Goal: Task Accomplishment & Management: Complete application form

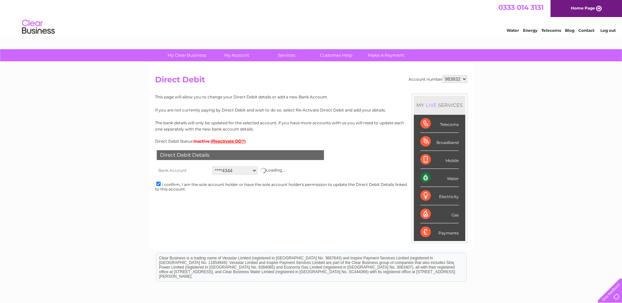
click at [212, 166] on select "Add new account ****4344" at bounding box center [234, 170] width 45 height 8
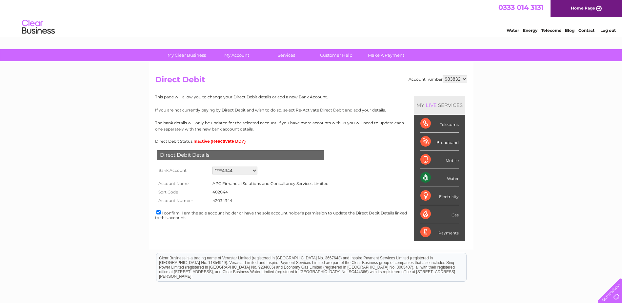
click at [255, 170] on select "Add new account ****4344" at bounding box center [234, 170] width 45 height 8
select select "0"
click at [212, 166] on select "Add new account ****4344" at bounding box center [234, 170] width 45 height 8
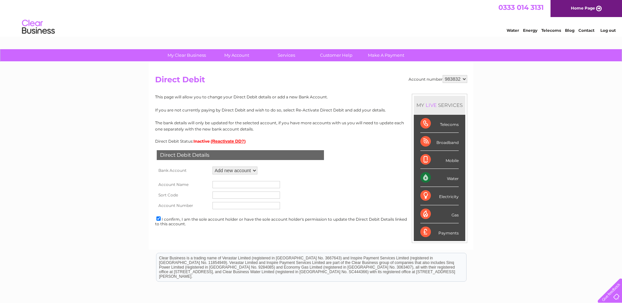
click at [227, 187] on input "text" at bounding box center [246, 184] width 68 height 7
type input "One Four Nine Wealth Ltd"
type input "[DATE]"
type input "00234257"
type input "One Four Nine Wealth Ltd"
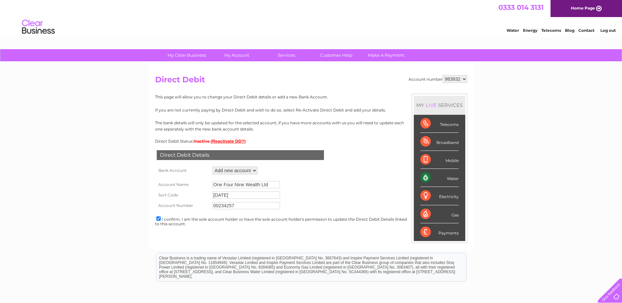
click at [267, 193] on input "[DATE]" at bounding box center [246, 194] width 68 height 7
type input "[DATE]"
click at [237, 204] on input "00234257" at bounding box center [246, 205] width 68 height 7
type input "00234257"
click at [364, 184] on form "Account Name One Four Nine Wealth Ltd Sort Code [DATE] Account Number 00234257" at bounding box center [311, 193] width 312 height 35
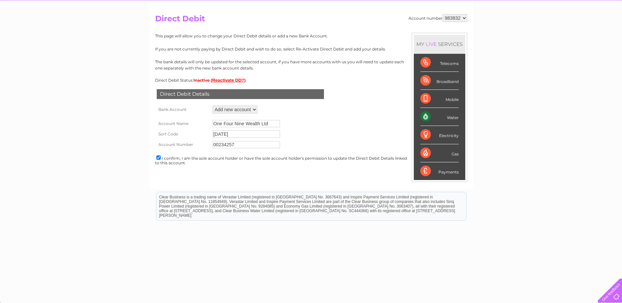
scroll to position [64, 0]
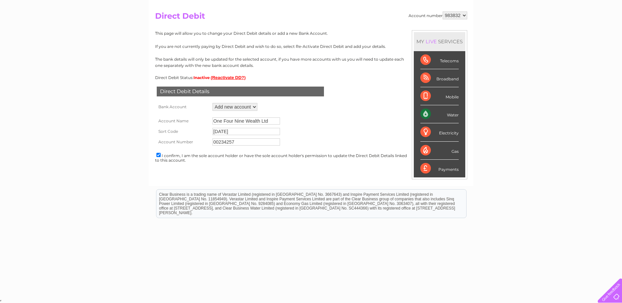
click at [283, 189] on div "Clear Business is a trading name of Verastar Limited (registered in [GEOGRAPHIC…" at bounding box center [311, 203] width 310 height 28
click at [319, 156] on div "I confirm, I am the sole account holder or have the sole account holder's permi…" at bounding box center [311, 157] width 312 height 11
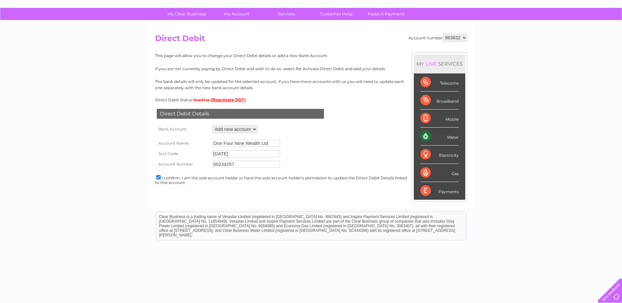
scroll to position [0, 0]
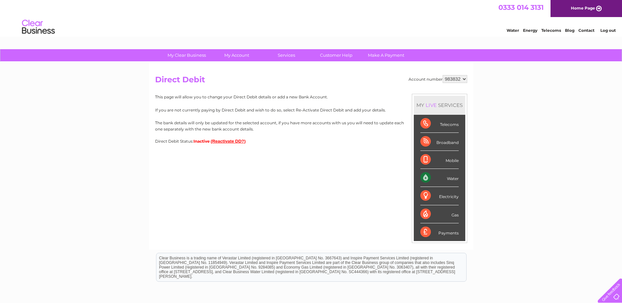
click at [220, 142] on button "(Reactivate DD?)" at bounding box center [228, 141] width 35 height 5
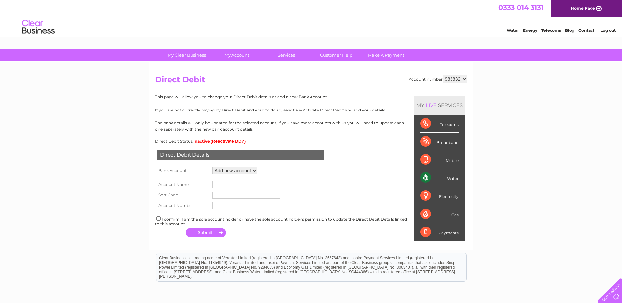
click at [242, 171] on select "Add new account ****4344" at bounding box center [234, 170] width 45 height 8
click at [261, 184] on input "text" at bounding box center [246, 184] width 68 height 7
type input "One Four Nine Wealth Ltd"
type input "[DATE]"
type input "00234257"
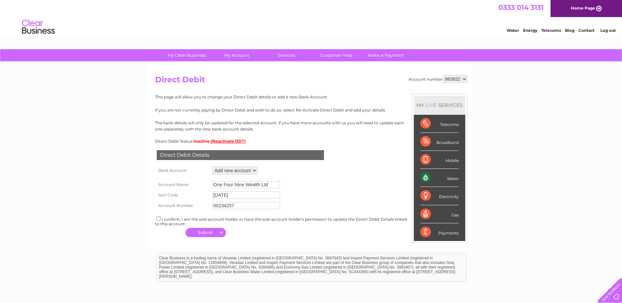
type input "One Four Nine Wealth Ltd"
click at [272, 196] on input "[DATE]" at bounding box center [246, 194] width 68 height 7
type input "[DATE]"
click at [276, 207] on input "00234257" at bounding box center [246, 205] width 68 height 7
type input "00234257"
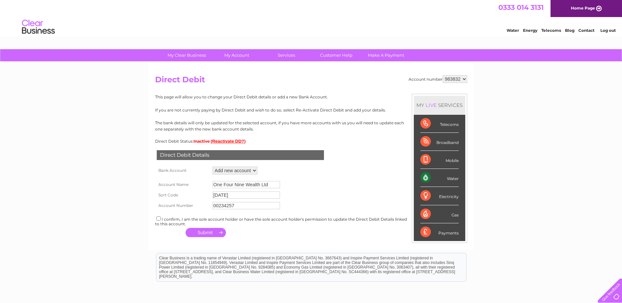
click at [158, 219] on input "checkbox" at bounding box center [158, 218] width 4 height 4
checkbox input "true"
click at [198, 235] on button "button" at bounding box center [205, 232] width 40 height 9
